Goal: Information Seeking & Learning: Understand process/instructions

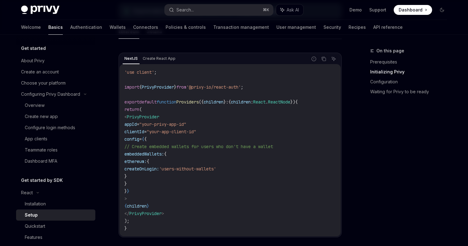
scroll to position [2, 0]
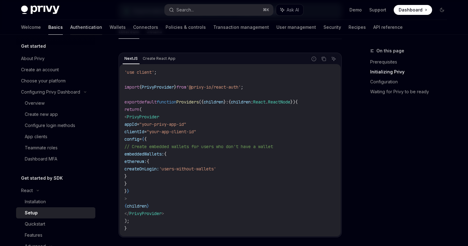
click at [70, 26] on link "Authentication" at bounding box center [86, 27] width 32 height 15
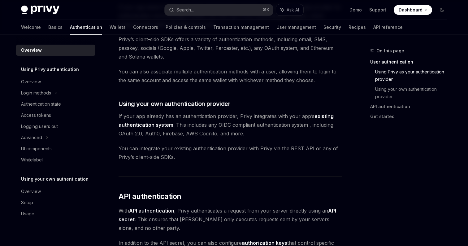
scroll to position [226, 0]
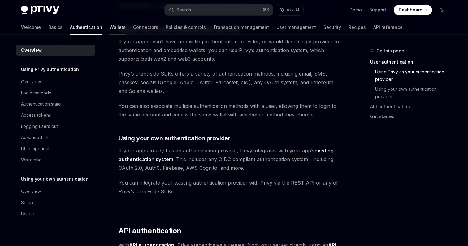
click at [109, 26] on link "Wallets" at bounding box center [117, 27] width 16 height 15
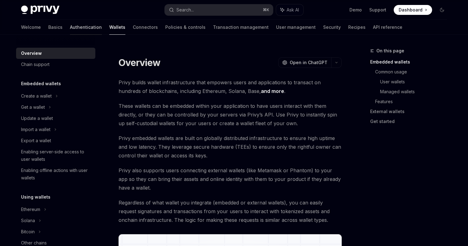
click at [70, 27] on link "Authentication" at bounding box center [86, 27] width 32 height 15
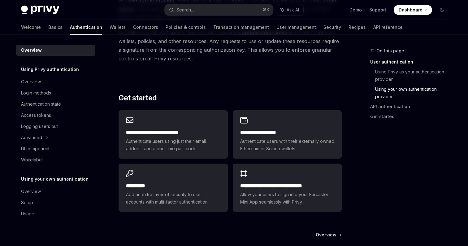
scroll to position [531, 0]
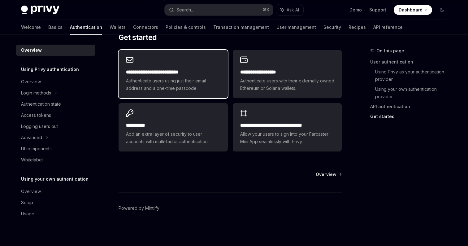
click at [191, 71] on h2 "**********" at bounding box center [173, 71] width 94 height 7
type textarea "*"
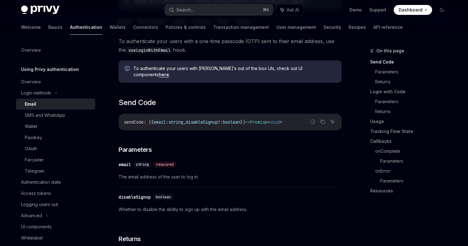
scroll to position [115, 0]
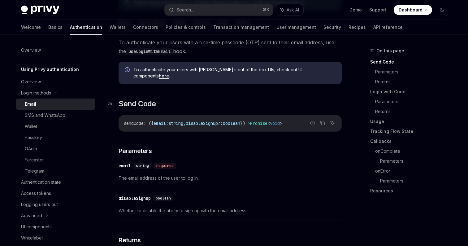
click at [269, 99] on h2 "​ Send Code" at bounding box center [229, 104] width 223 height 10
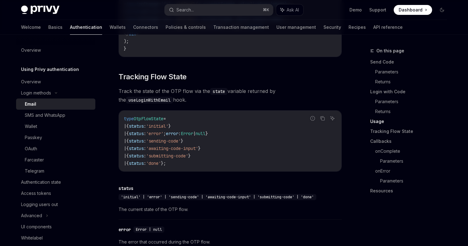
scroll to position [698, 0]
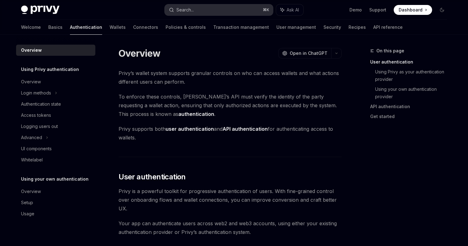
click at [204, 10] on button "Search... ⌘ K" at bounding box center [219, 9] width 108 height 11
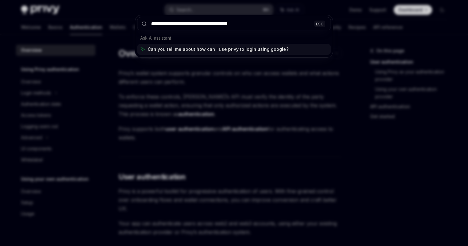
type input "**********"
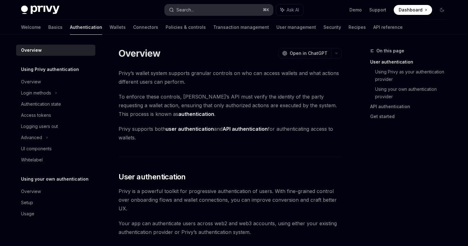
type textarea "*"
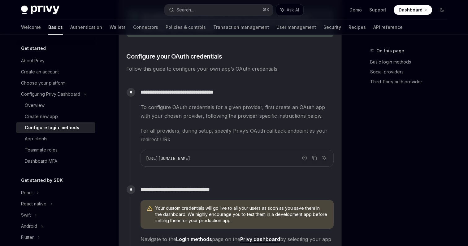
scroll to position [536, 0]
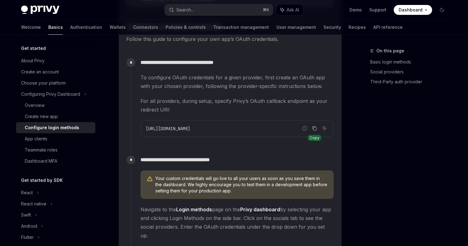
click at [316, 128] on icon "Copy the contents from the code block" at bounding box center [314, 128] width 5 height 5
click at [317, 128] on button "Copy the contents from the code block" at bounding box center [314, 128] width 8 height 8
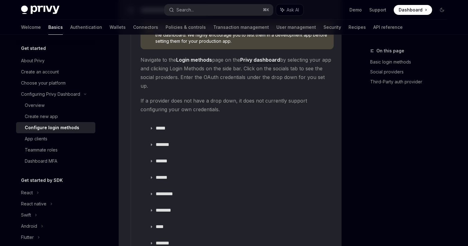
scroll to position [690, 0]
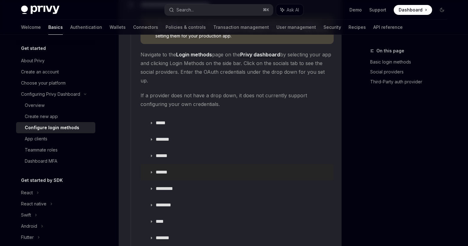
click at [159, 164] on summary "******" at bounding box center [237, 172] width 192 height 16
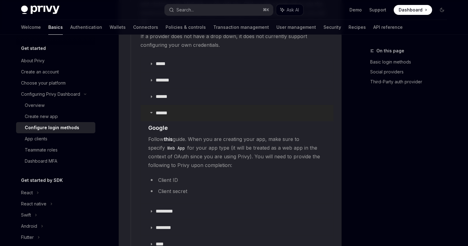
scroll to position [751, 0]
click at [170, 135] on link "this" at bounding box center [168, 138] width 9 height 6
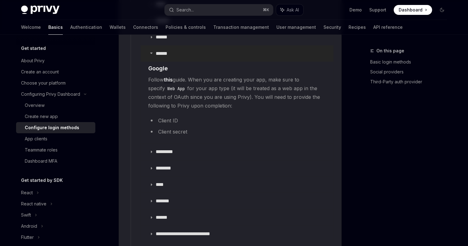
scroll to position [810, 0]
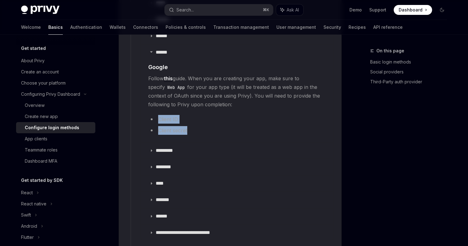
drag, startPoint x: 154, startPoint y: 109, endPoint x: 217, endPoint y: 129, distance: 65.6
click at [217, 129] on details "****** ​ Google Follow this guide. When you are creating your app, make sure to…" at bounding box center [237, 93] width 192 height 98
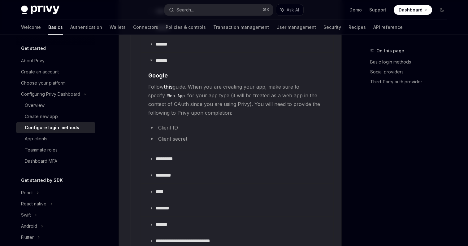
scroll to position [797, 0]
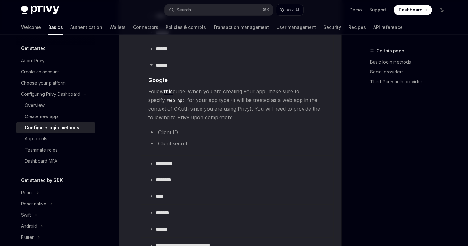
drag, startPoint x: 227, startPoint y: 100, endPoint x: 271, endPoint y: 107, distance: 44.2
click at [271, 107] on span "Follow this guide. When you are creating your app, make sure to specify Web App…" at bounding box center [236, 104] width 177 height 35
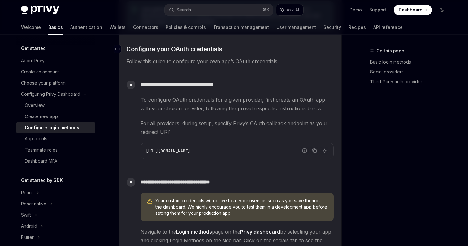
scroll to position [516, 0]
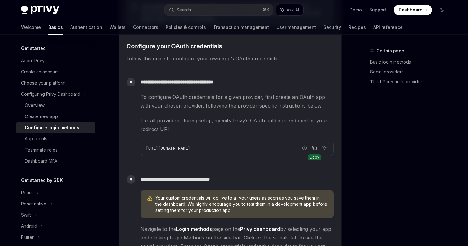
click at [314, 148] on icon "Copy the contents from the code block" at bounding box center [314, 147] width 5 height 5
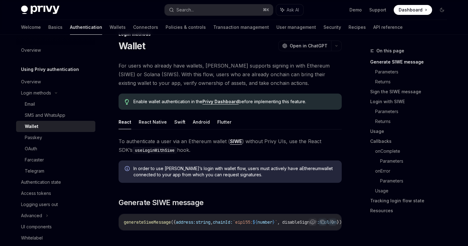
scroll to position [14, 0]
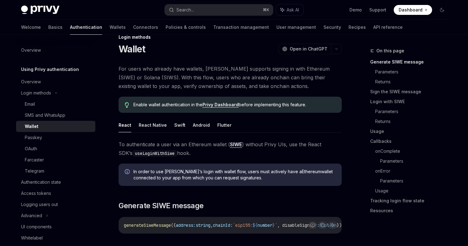
click at [233, 106] on link "Privy Dashboard" at bounding box center [220, 105] width 36 height 6
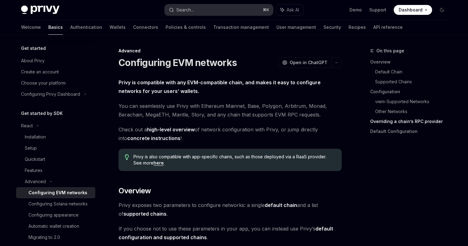
scroll to position [1392, 0]
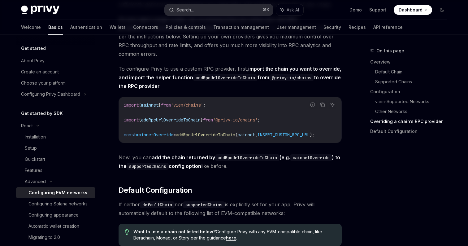
click at [191, 10] on div "Search..." at bounding box center [184, 9] width 17 height 7
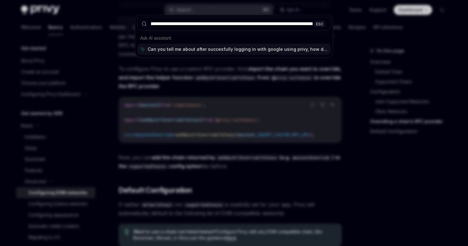
type input "**********"
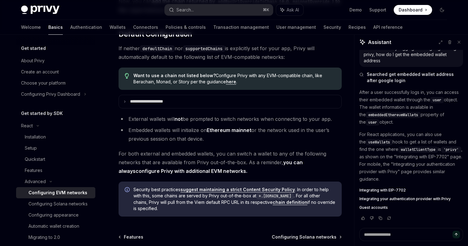
scroll to position [1616, 0]
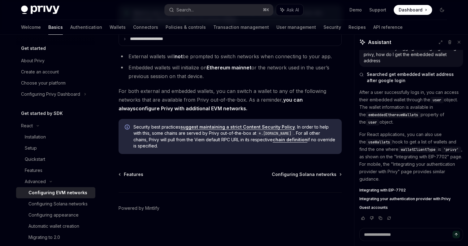
click at [400, 199] on span "Integrating your authentication provider with Privy" at bounding box center [404, 198] width 91 height 5
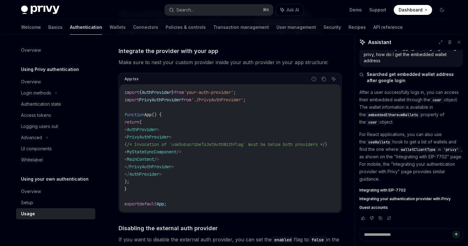
scroll to position [455, 0]
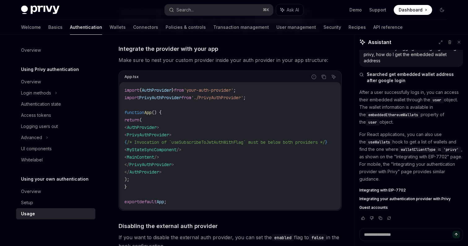
click at [382, 190] on span "Integrating with EIP-7702" at bounding box center [382, 189] width 46 height 5
type textarea "*"
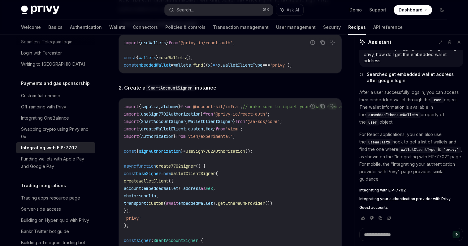
scroll to position [983, 0]
